Goal: Book appointment/travel/reservation

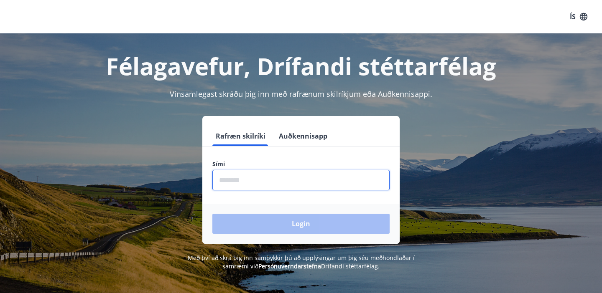
click at [256, 186] on input "phone" at bounding box center [300, 180] width 177 height 20
type input "********"
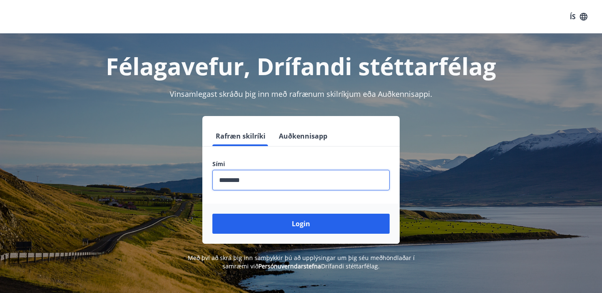
click at [279, 222] on button "Login" at bounding box center [300, 224] width 177 height 20
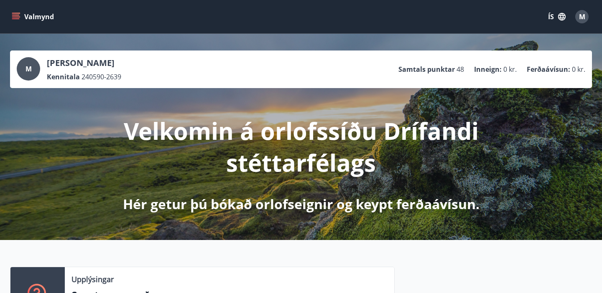
click at [19, 16] on icon "menu" at bounding box center [16, 17] width 8 height 8
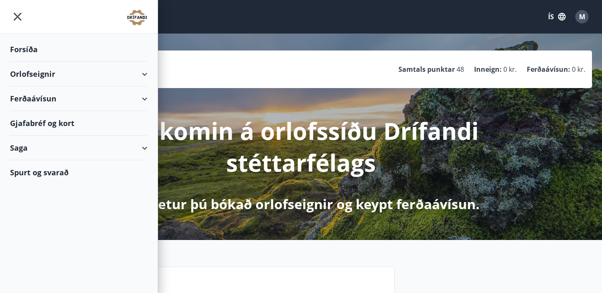
click at [39, 75] on div "Orlofseignir" at bounding box center [78, 74] width 137 height 25
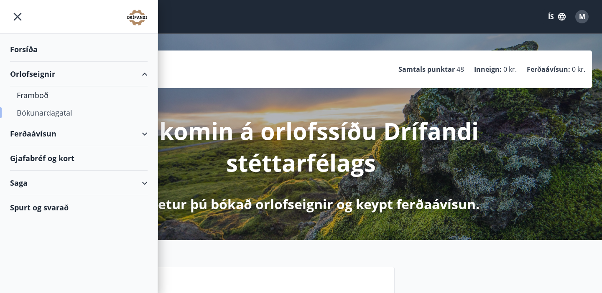
click at [42, 113] on div "Bókunardagatal" at bounding box center [79, 113] width 124 height 18
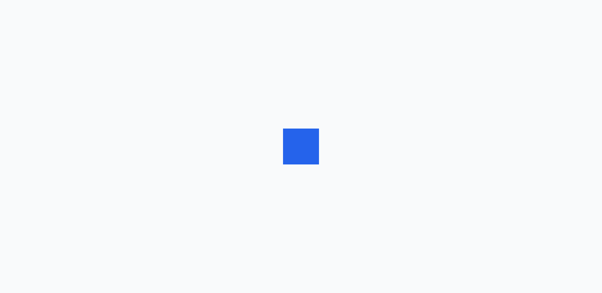
click at [315, 135] on div at bounding box center [313, 135] width 15 height 0
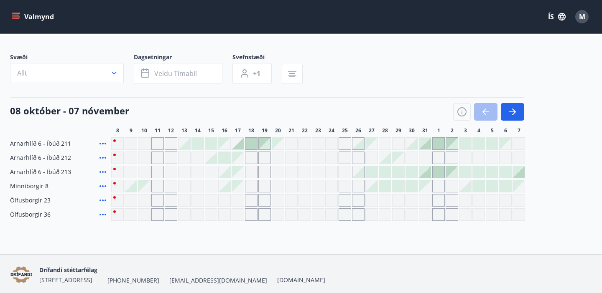
scroll to position [32, 0]
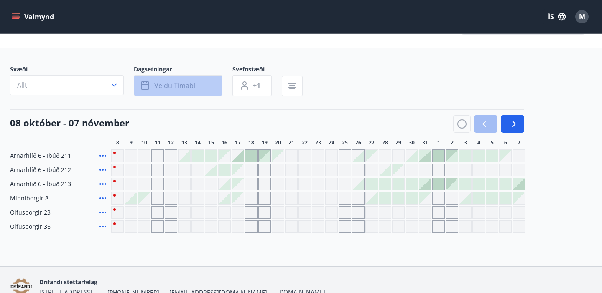
click at [166, 87] on span "Veldu tímabil" at bounding box center [175, 85] width 43 height 9
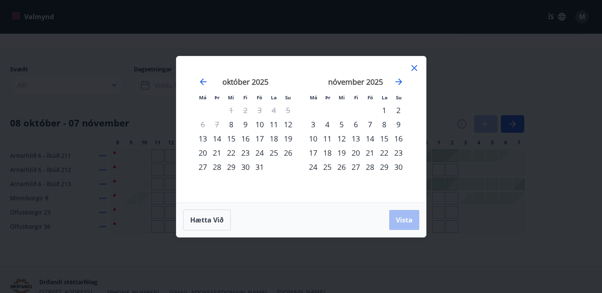
click at [242, 124] on div "9" at bounding box center [245, 124] width 14 height 14
click at [257, 124] on div "10" at bounding box center [259, 124] width 14 height 14
click at [403, 218] on span "Vista" at bounding box center [404, 220] width 17 height 9
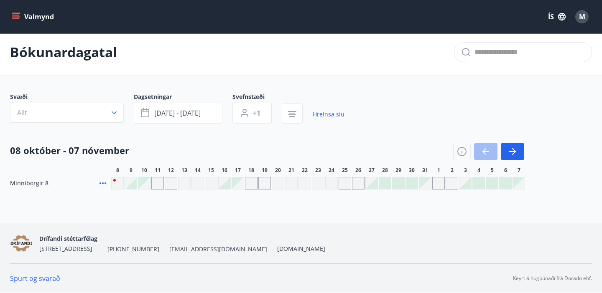
scroll to position [5, 0]
click at [133, 183] on div at bounding box center [131, 184] width 12 height 12
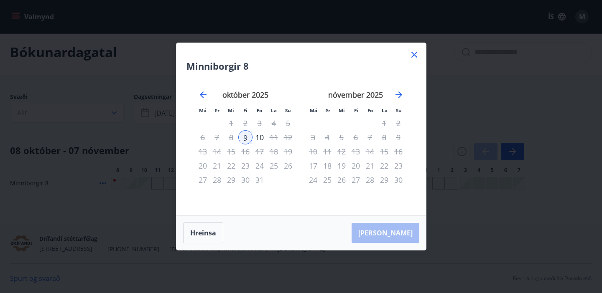
click at [416, 55] on icon at bounding box center [414, 55] width 10 height 10
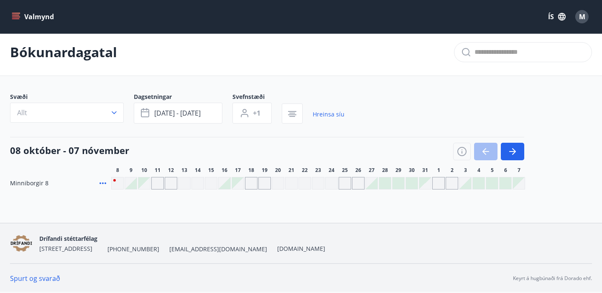
click at [155, 184] on div "Gráir dagar eru ekki bókanlegir" at bounding box center [157, 183] width 13 height 13
click at [170, 183] on div "Gráir dagar eru ekki bókanlegir" at bounding box center [171, 183] width 13 height 13
click at [184, 202] on div "Bókunardagatal Svæði Allt Dagsetningar [DATE] - [DATE] Svefnstæði +1 Hreinsa sí…" at bounding box center [301, 126] width 602 height 194
